Goal: Information Seeking & Learning: Find specific fact

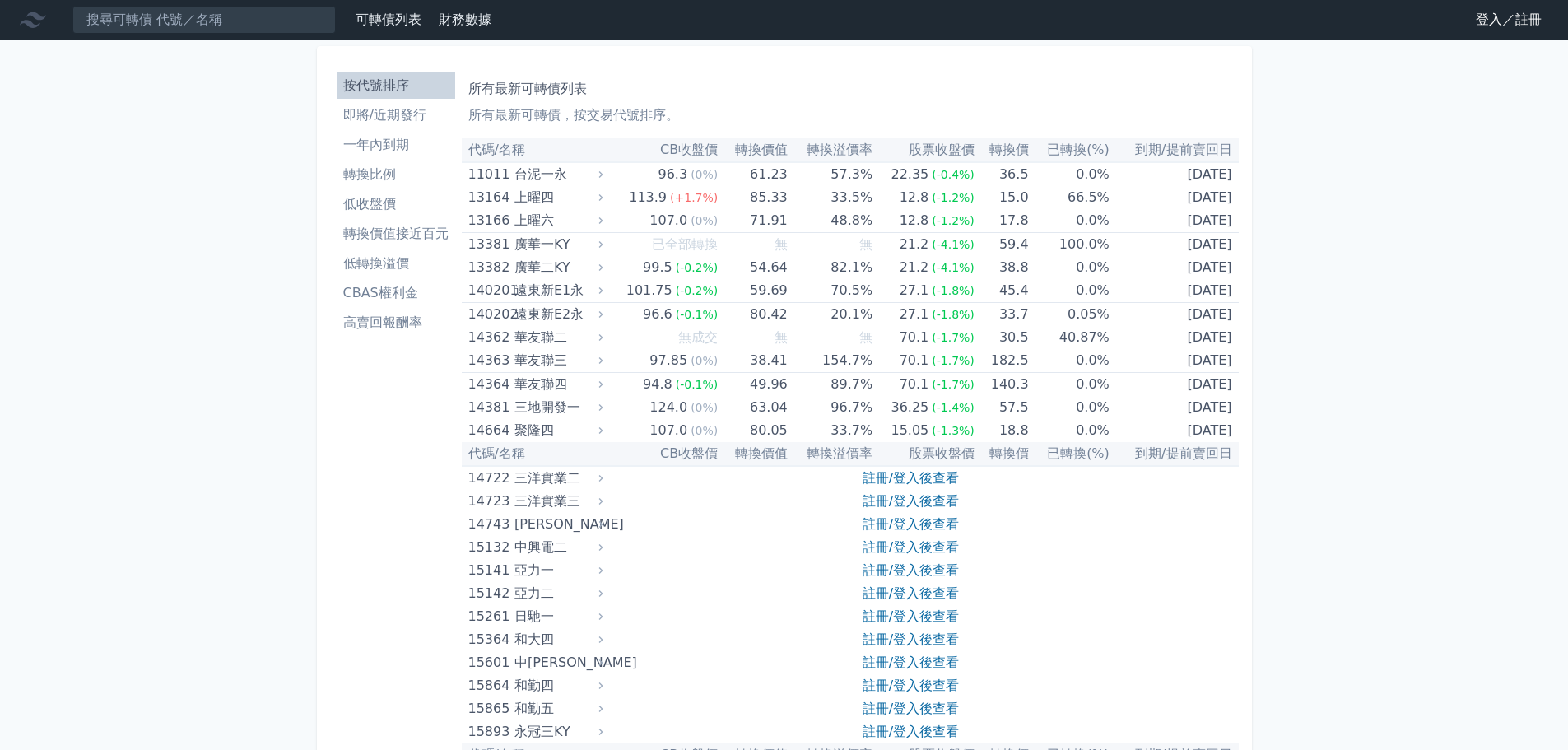
click at [1497, 19] on link "登入／註冊" at bounding box center [1508, 19] width 92 height 26
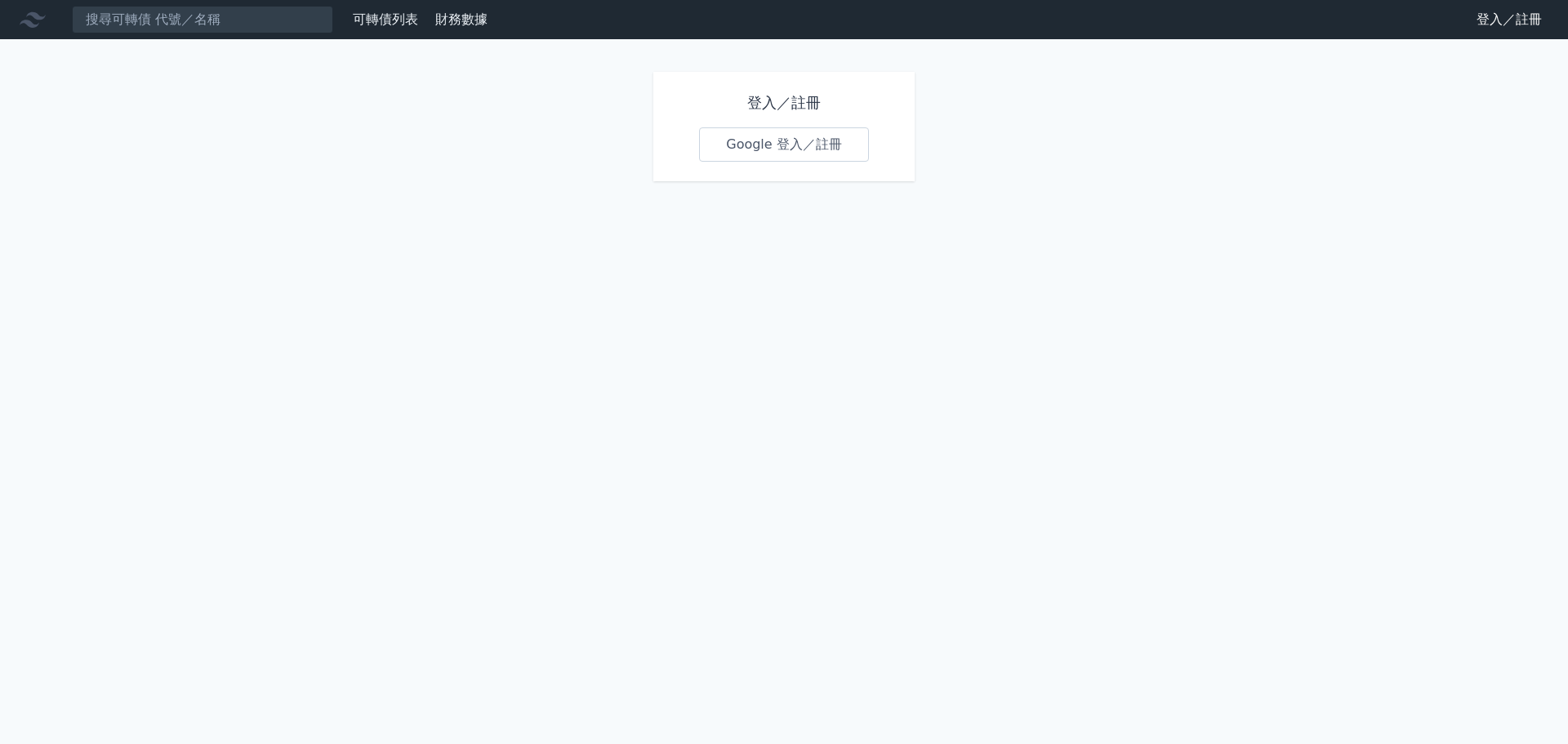
click at [817, 147] on link "Google 登入／註冊" at bounding box center [784, 145] width 170 height 35
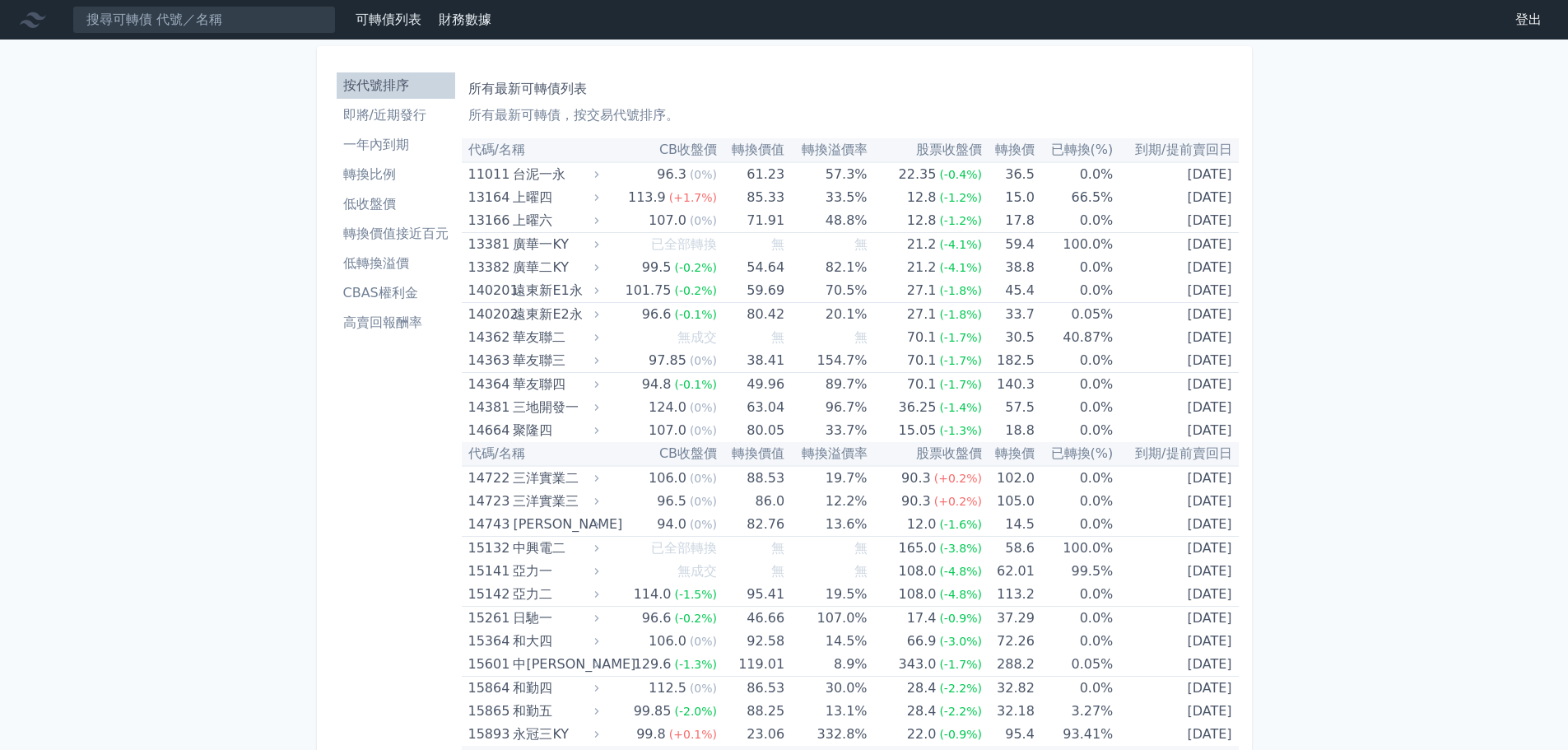
click at [226, 35] on nav "可轉債列表 財務數據 可轉債列表 財務數據 登出 登出" at bounding box center [784, 20] width 1568 height 39
click at [228, 25] on input at bounding box center [204, 19] width 264 height 28
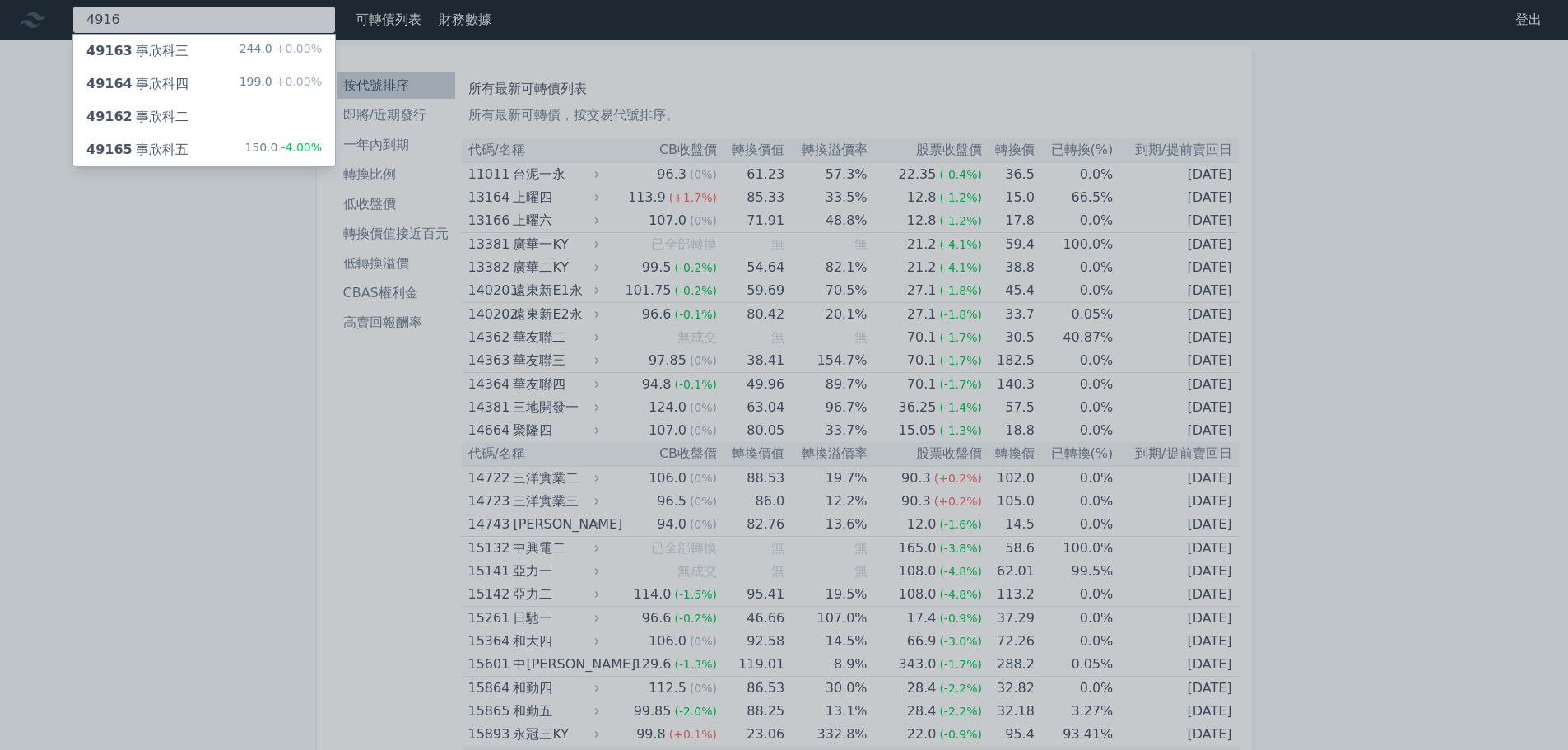
type input "4916"
click at [171, 148] on div "49165 事欣科五" at bounding box center [138, 150] width 102 height 20
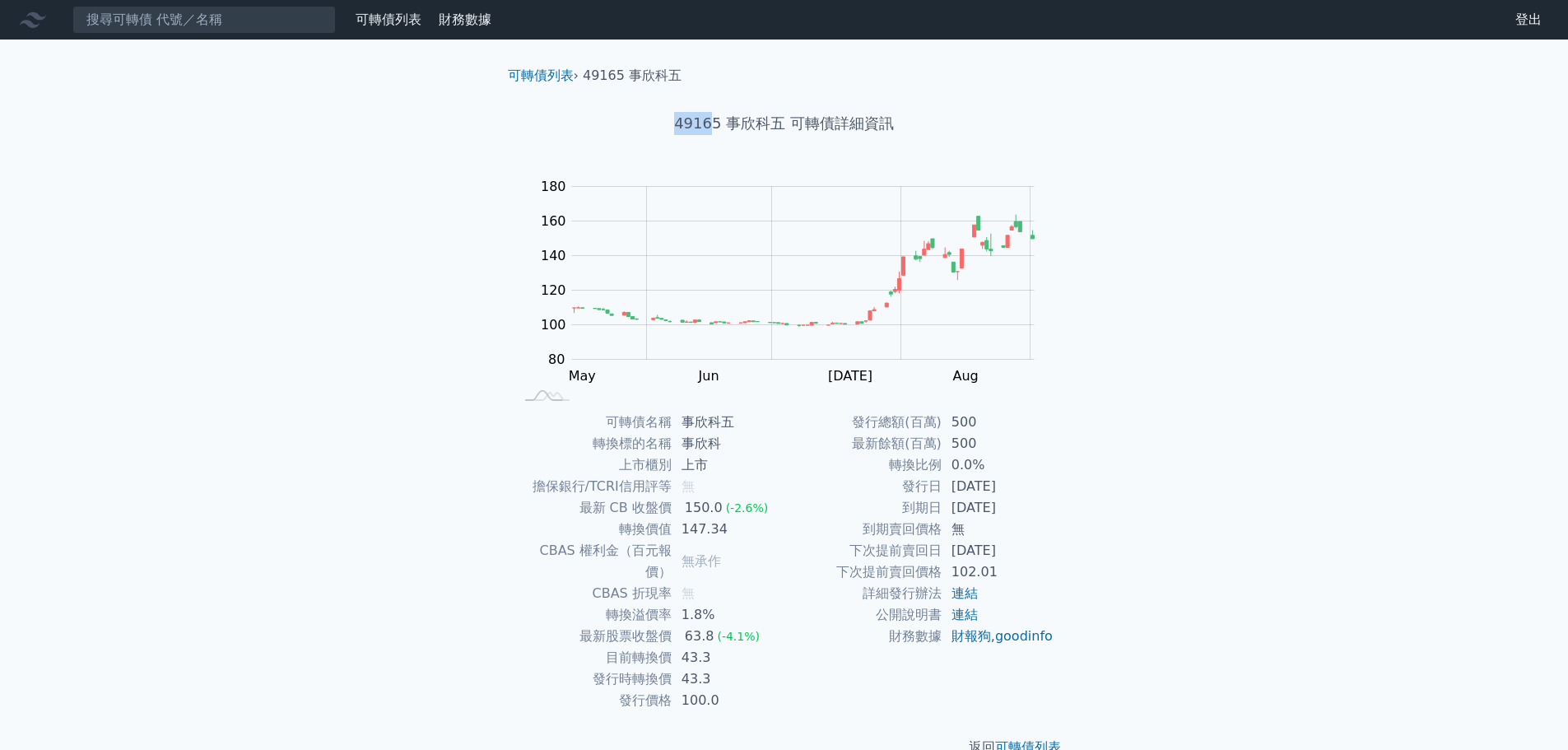
drag, startPoint x: 712, startPoint y: 117, endPoint x: 670, endPoint y: 119, distance: 42.0
click at [670, 119] on h1 "49165 事欣科五 可轉債詳細資訊" at bounding box center [784, 123] width 580 height 23
copy h1 "4916"
click at [151, 22] on input at bounding box center [204, 19] width 264 height 28
paste input "4916"
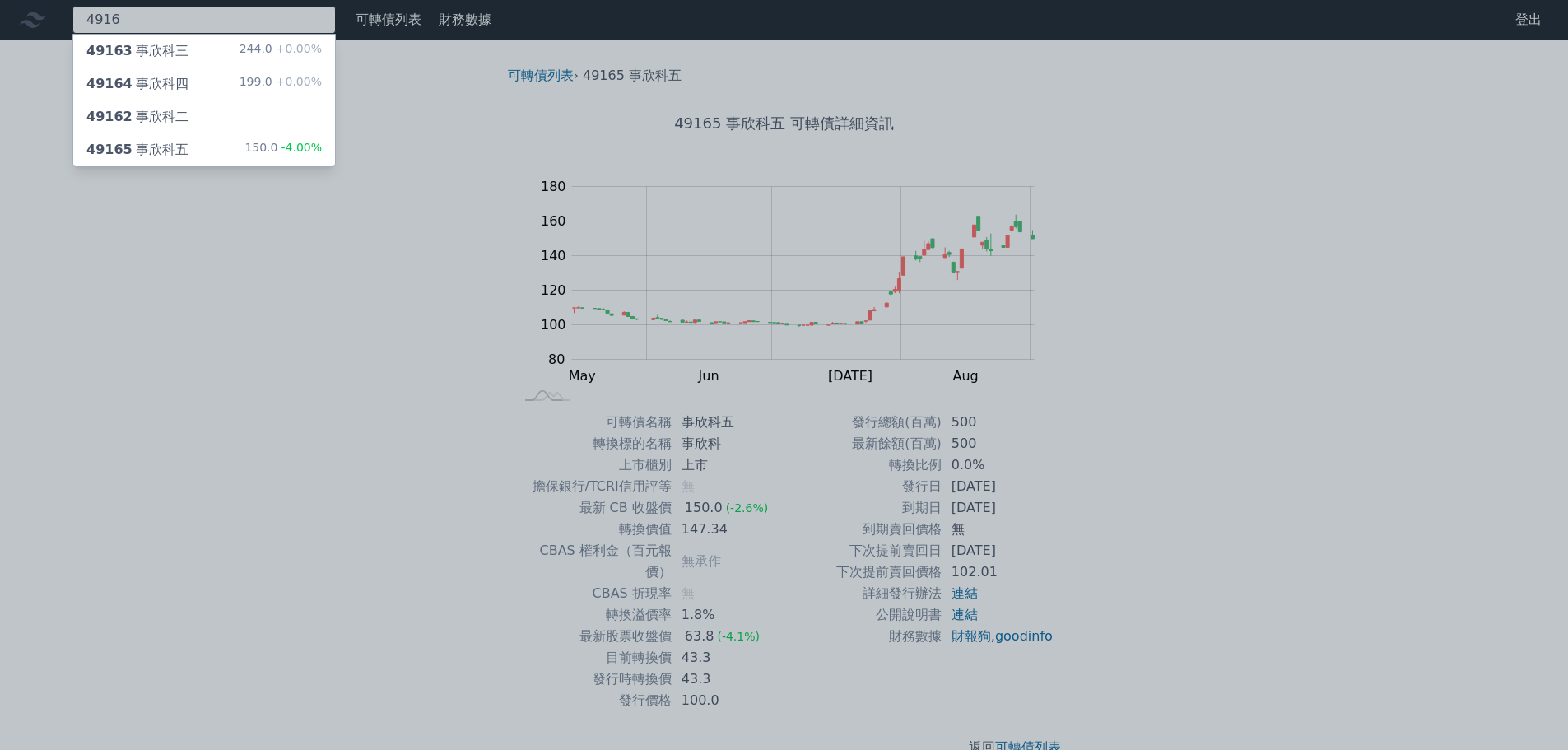
type input "4916"
click at [161, 88] on div "49164 事欣科四" at bounding box center [138, 84] width 102 height 20
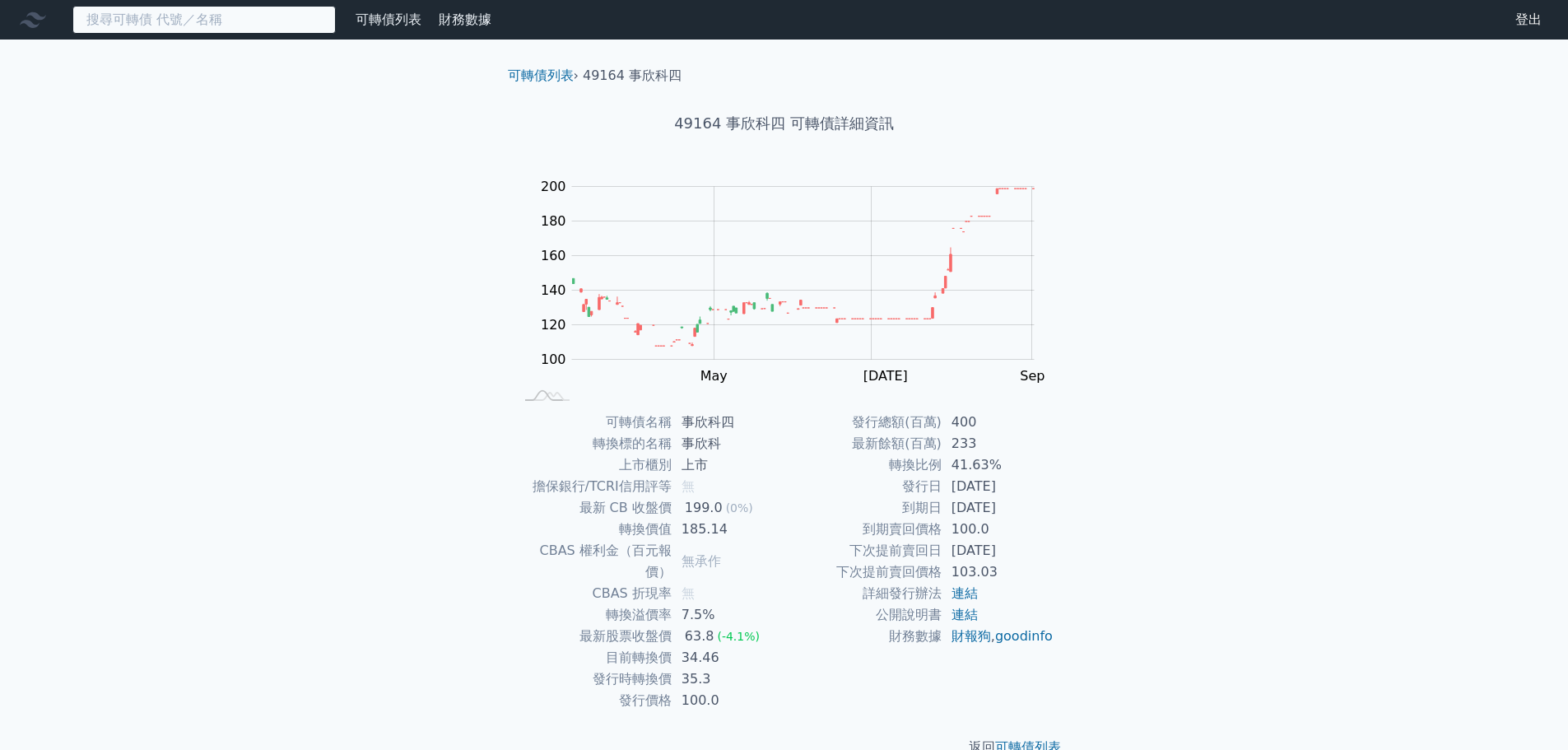
click at [161, 27] on input at bounding box center [204, 19] width 264 height 28
paste input "4916"
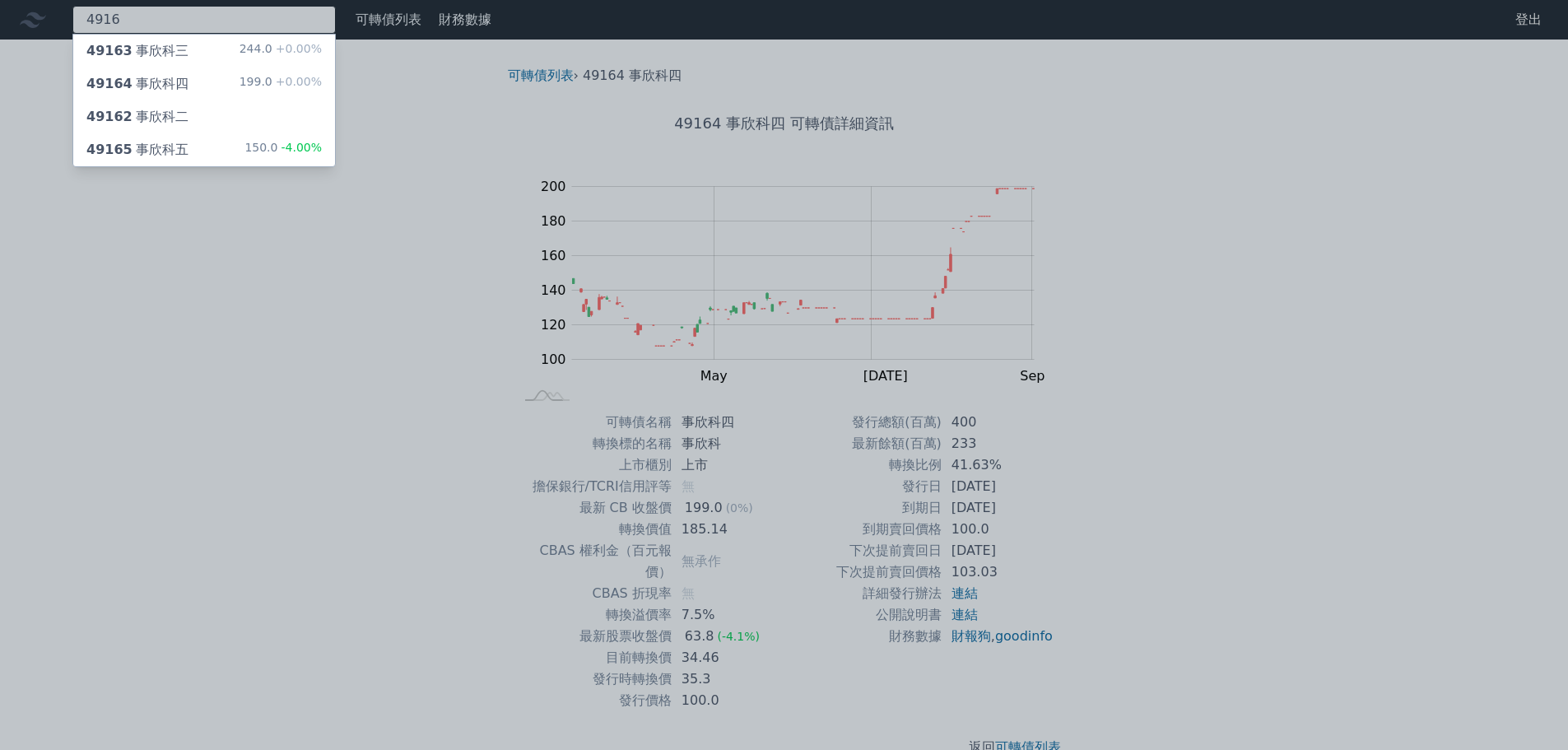
type input "4916"
click at [156, 62] on div "49163 事欣科三 244.0 +0.00%" at bounding box center [204, 51] width 262 height 33
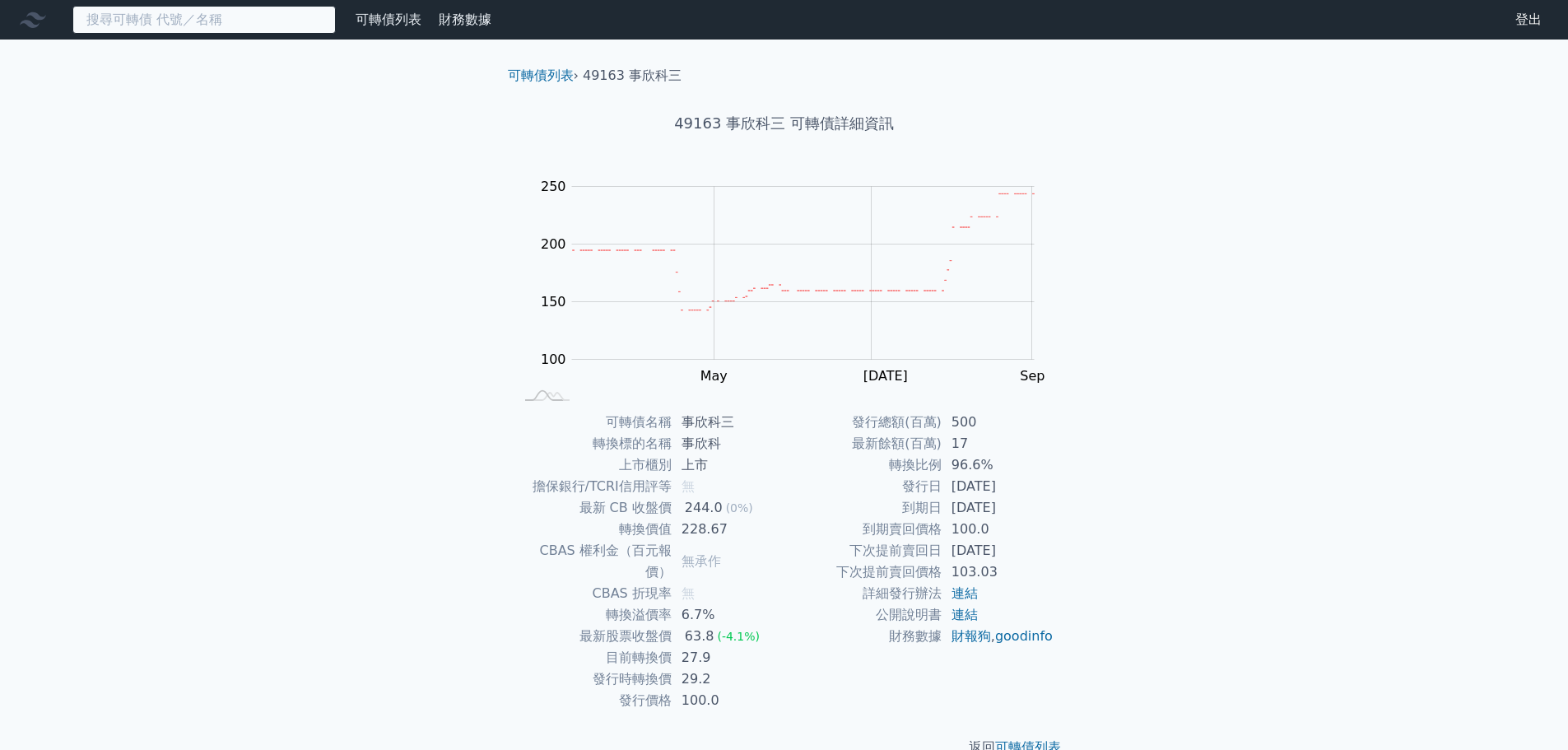
click at [138, 22] on input at bounding box center [204, 19] width 264 height 28
click at [254, 19] on input at bounding box center [204, 19] width 264 height 28
paste input "4916"
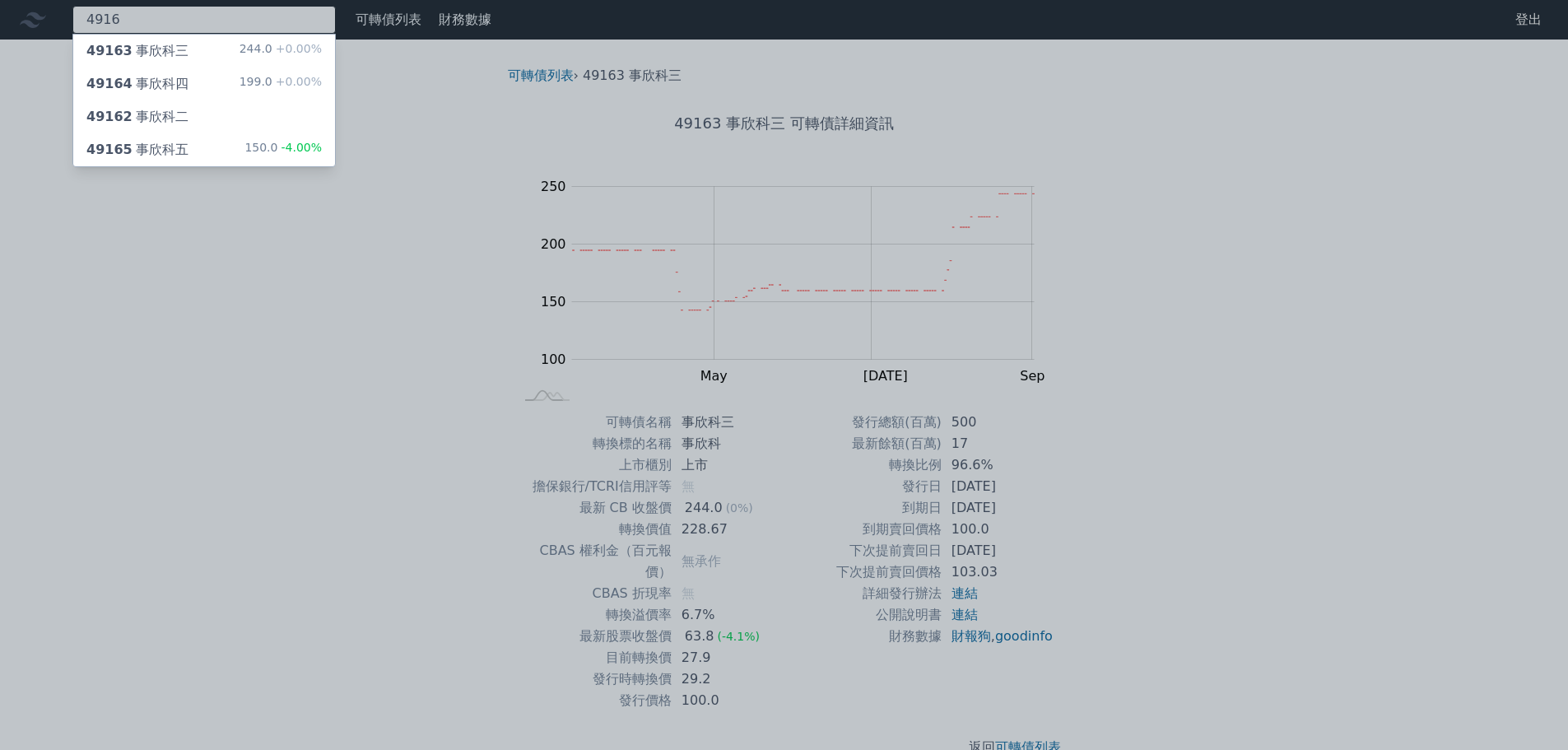
type input "4916"
click at [172, 91] on div "49164 事欣科四" at bounding box center [138, 84] width 102 height 20
